Goal: Information Seeking & Learning: Learn about a topic

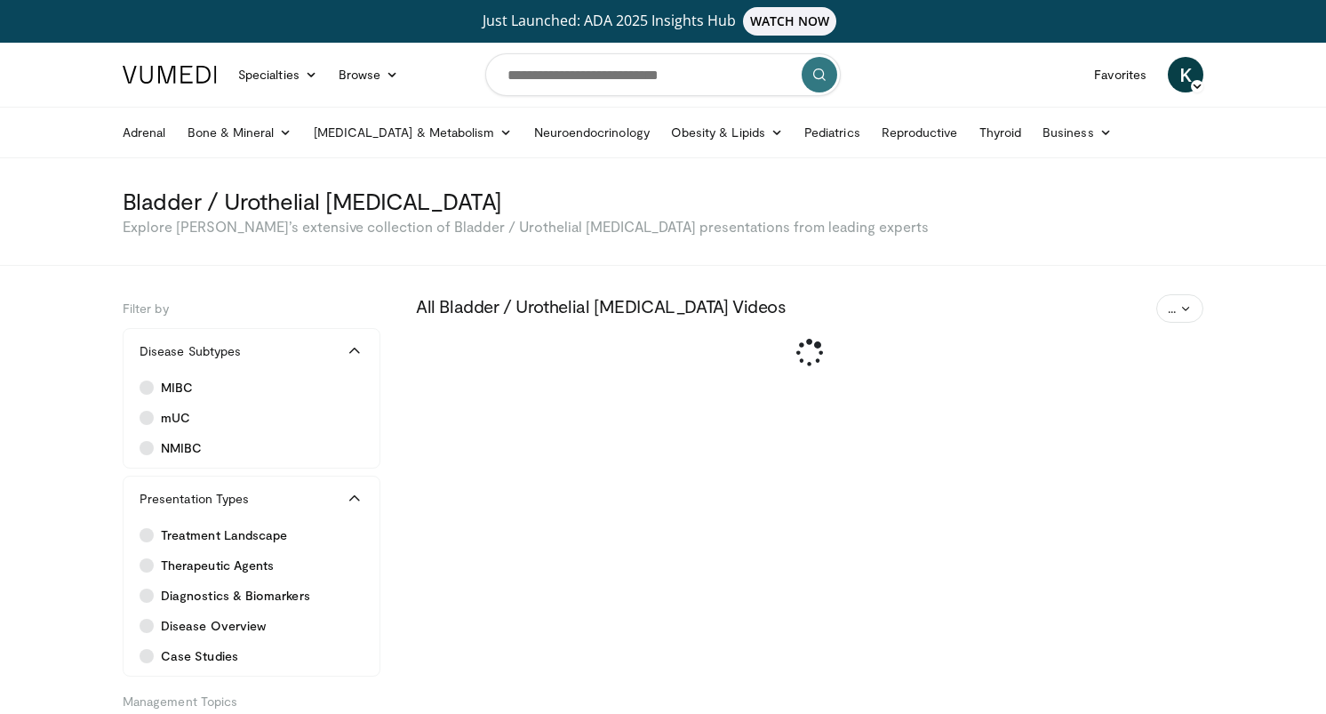
scroll to position [270, 0]
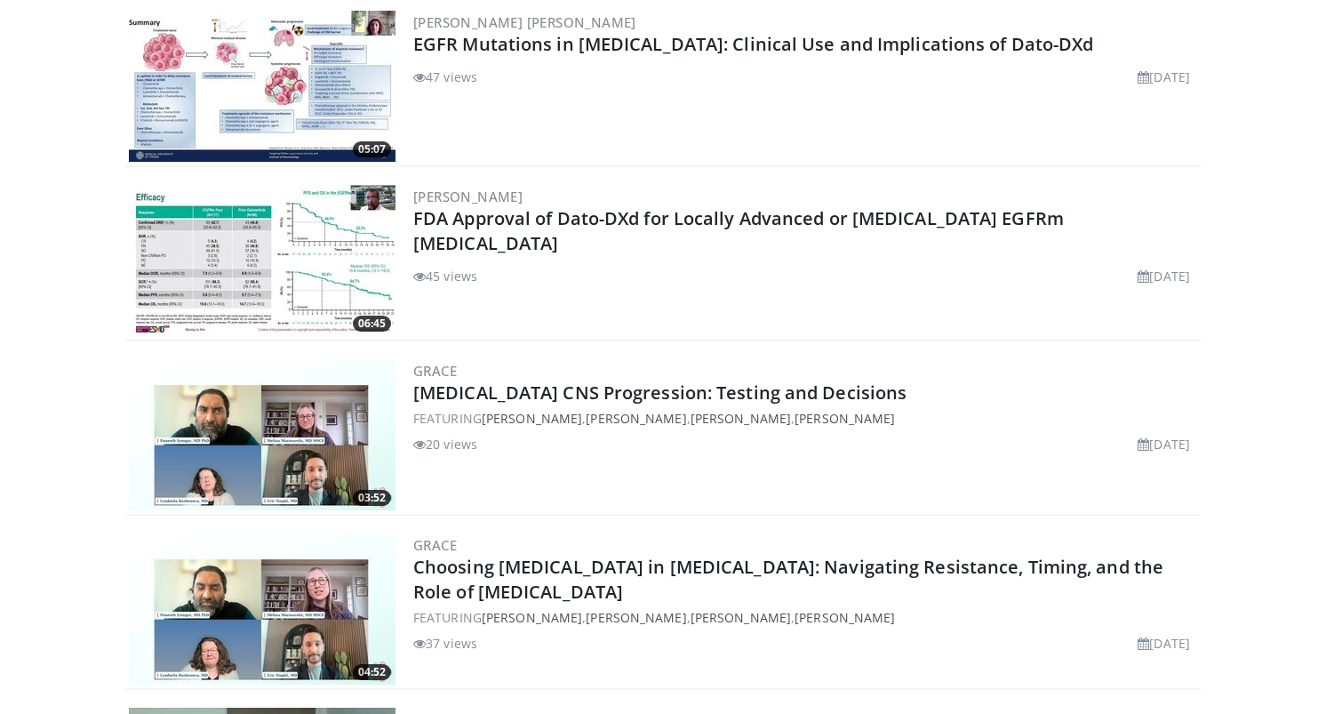
scroll to position [508, 0]
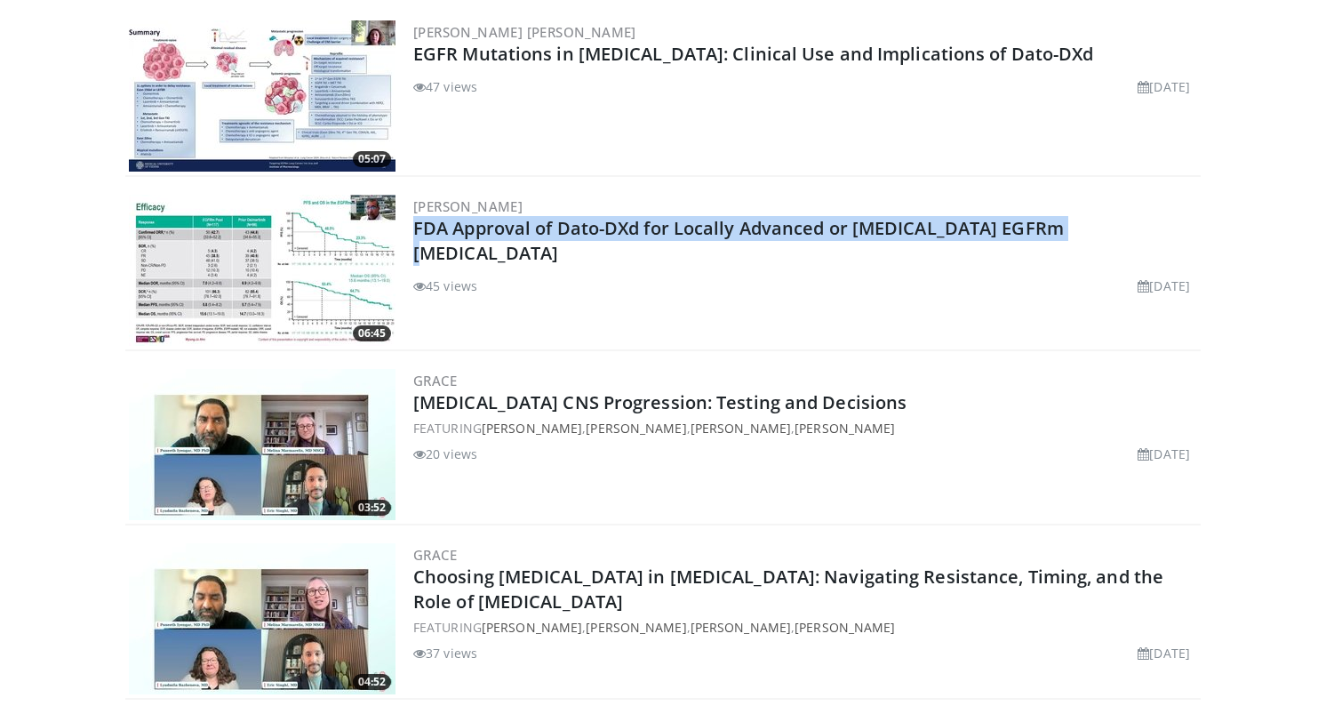
drag, startPoint x: 1117, startPoint y: 236, endPoint x: 410, endPoint y: 232, distance: 707.6
click at [410, 232] on div "06:45 Luis Raez FDA Approval of Dato-DXd for Locally Advanced or Metastatic EGF…" at bounding box center [663, 271] width 1076 height 160
copy link "FDA Approval of Dato-DXd for Locally Advanced or Metastatic EGFRm NSCLC"
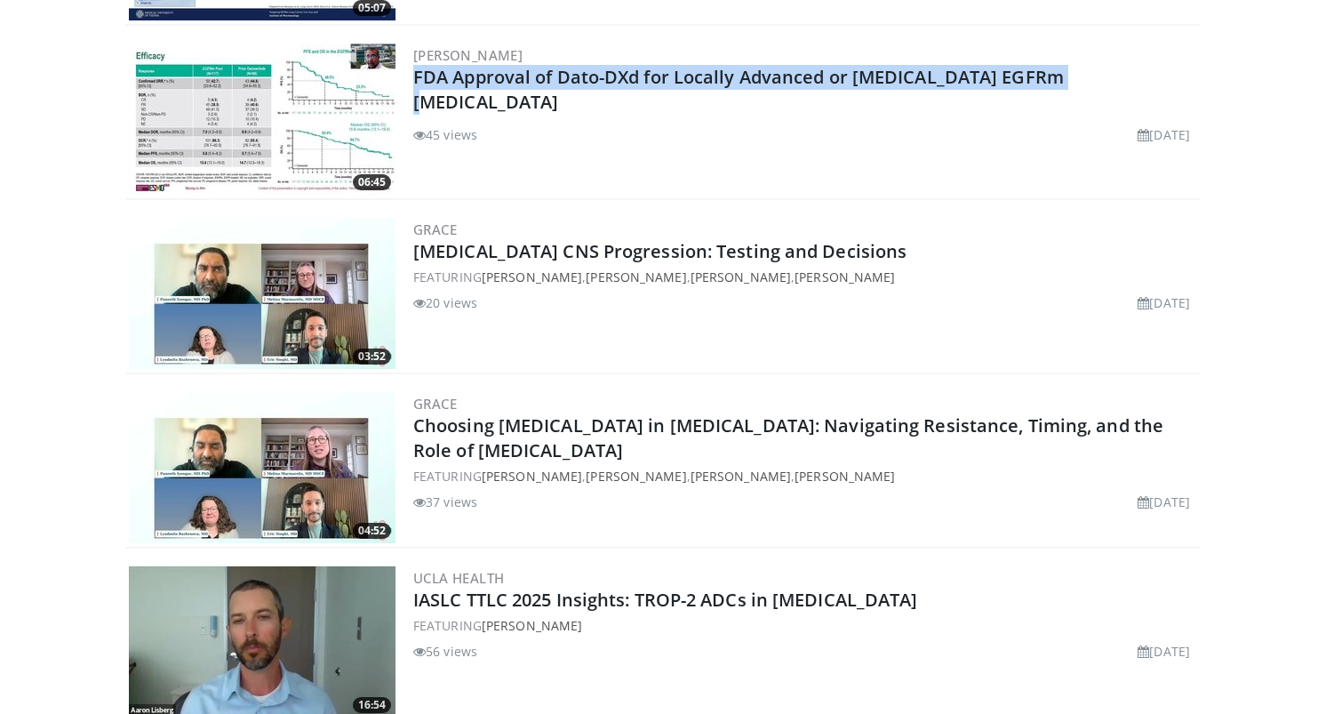
scroll to position [664, 0]
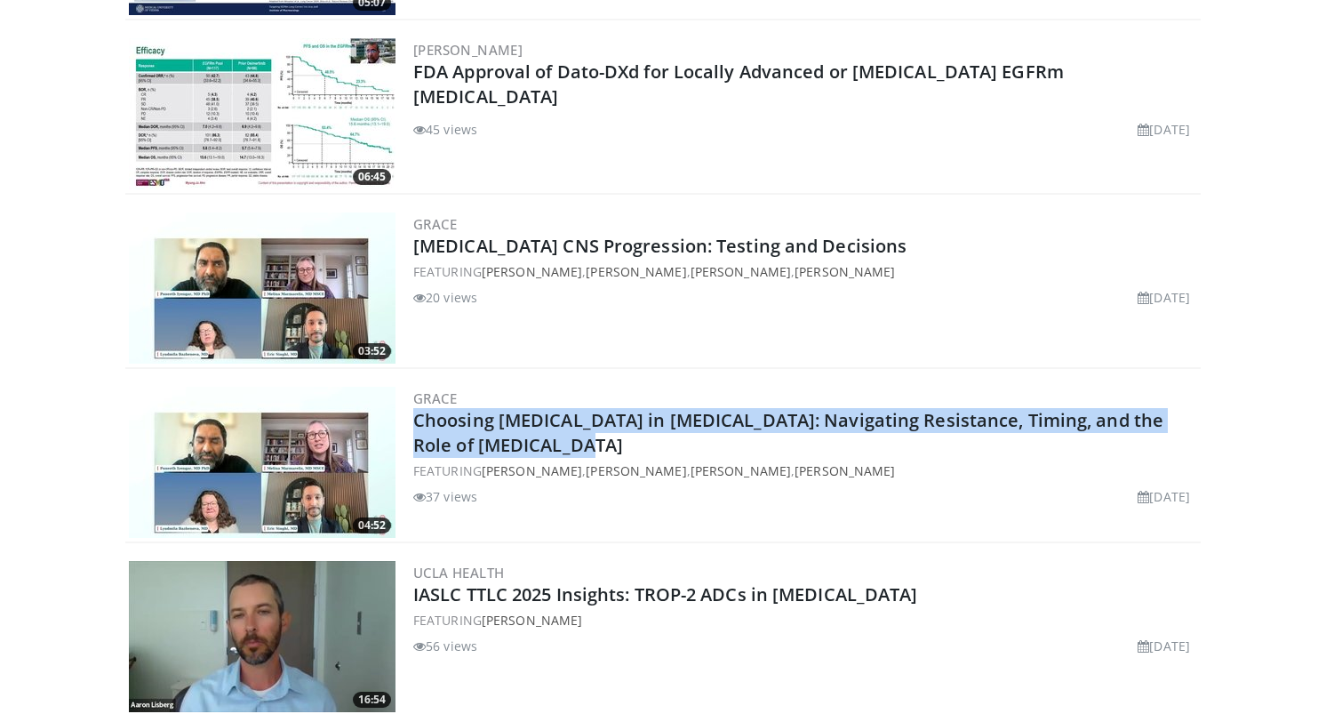
drag, startPoint x: 568, startPoint y: 451, endPoint x: 408, endPoint y: 427, distance: 161.8
click at [408, 427] on div "04:52 GRACE Choosing Targeted Therapy in Lung Cancer: Navigating Resistance, Ti…" at bounding box center [663, 463] width 1076 height 160
copy link "Choosing Targeted Therapy in Lung Cancer: Navigating Resistance, Timing, and th…"
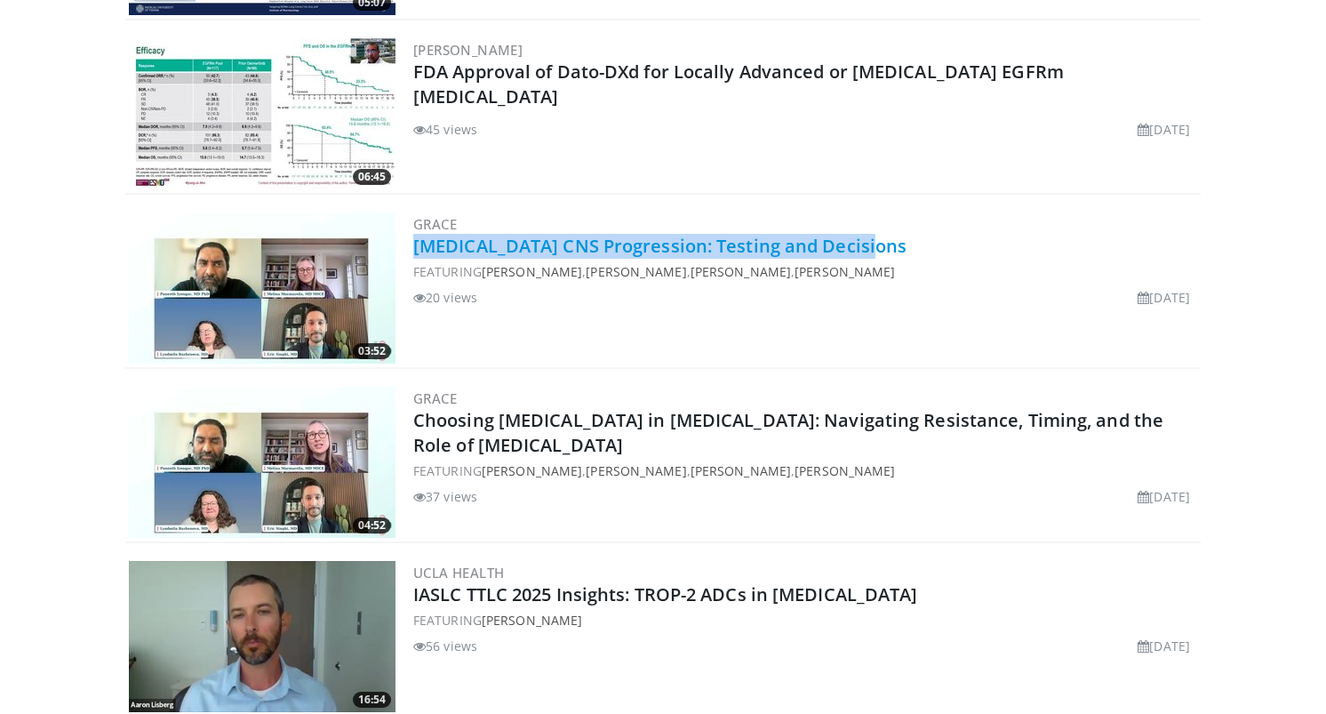
drag, startPoint x: 917, startPoint y: 251, endPoint x: 412, endPoint y: 236, distance: 505.1
click at [413, 236] on h2 "Lung Cancer CNS Progression: Testing and Decisions" at bounding box center [805, 246] width 784 height 25
copy link "Lung Cancer CNS Progression: Testing and Decisions"
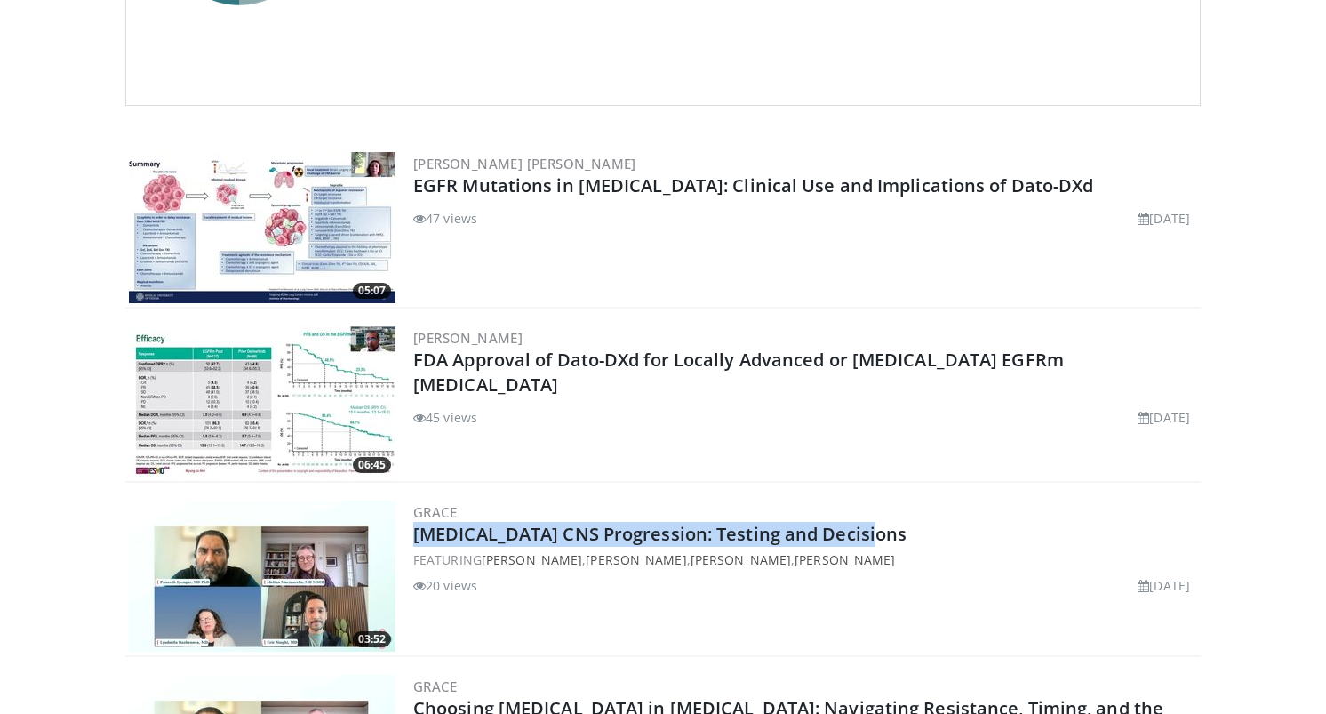
scroll to position [0, 0]
